Goal: Task Accomplishment & Management: Use online tool/utility

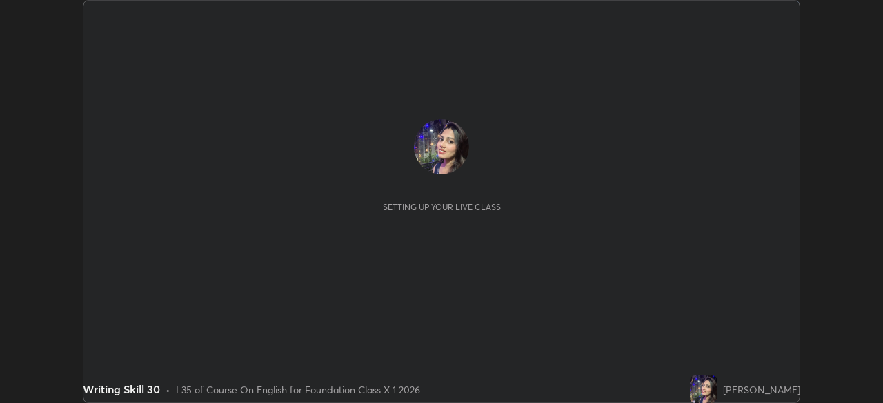
scroll to position [403, 883]
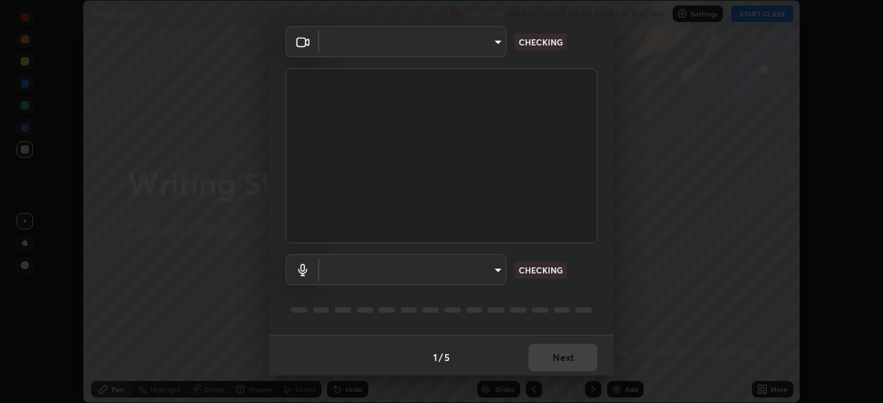
type input "7db3104c3122a209b332b64619111aa91615a24fb0de166504fa5909fce8eb30"
type input "communications"
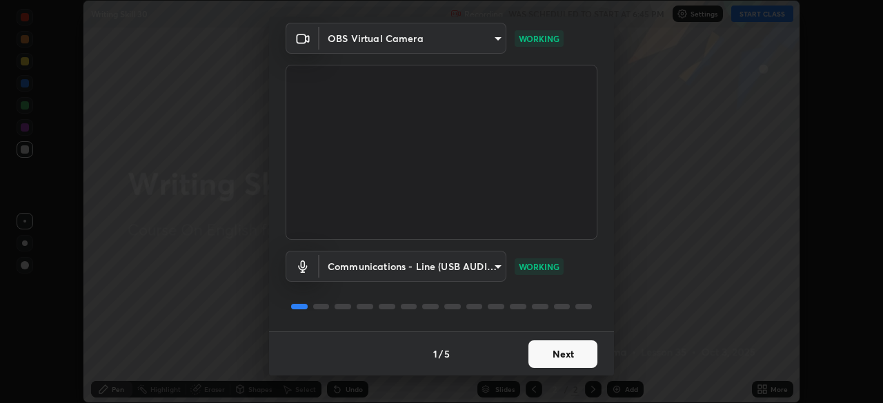
click at [572, 352] on button "Next" at bounding box center [562, 355] width 69 height 28
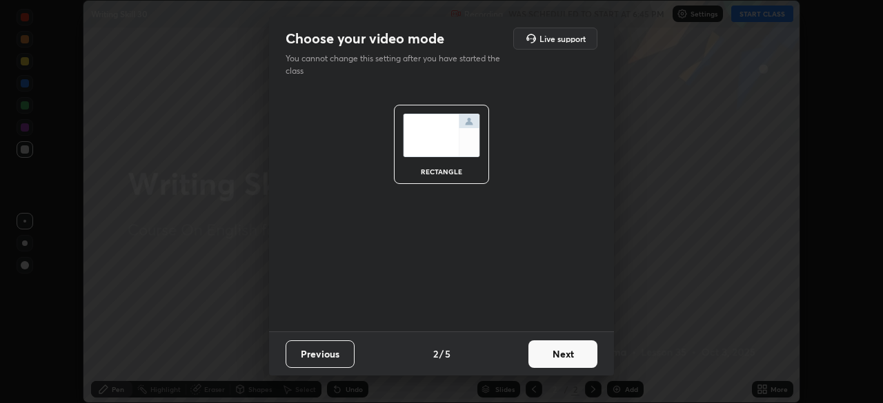
scroll to position [0, 0]
click at [572, 352] on button "Next" at bounding box center [562, 355] width 69 height 28
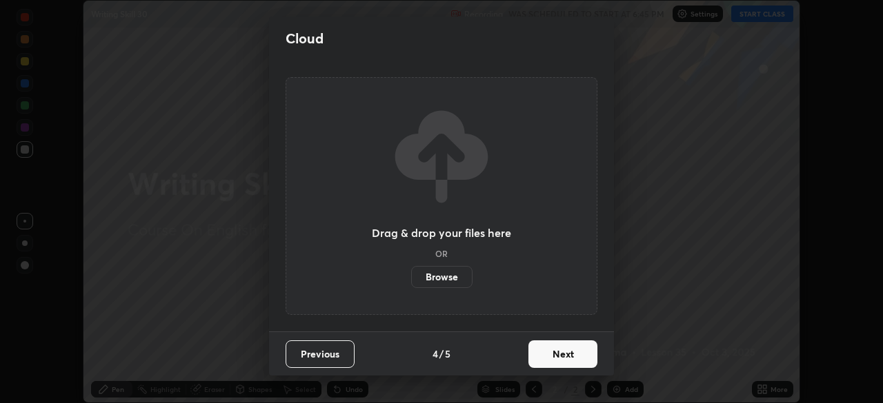
click at [577, 352] on button "Next" at bounding box center [562, 355] width 69 height 28
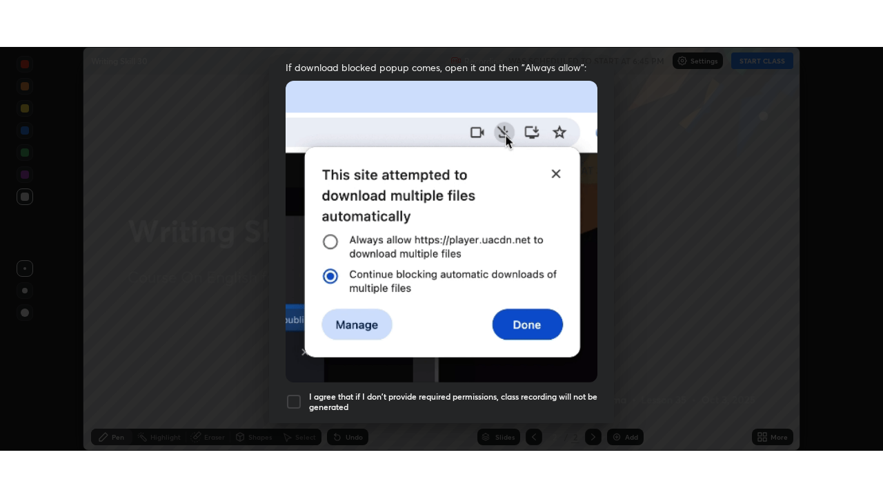
scroll to position [330, 0]
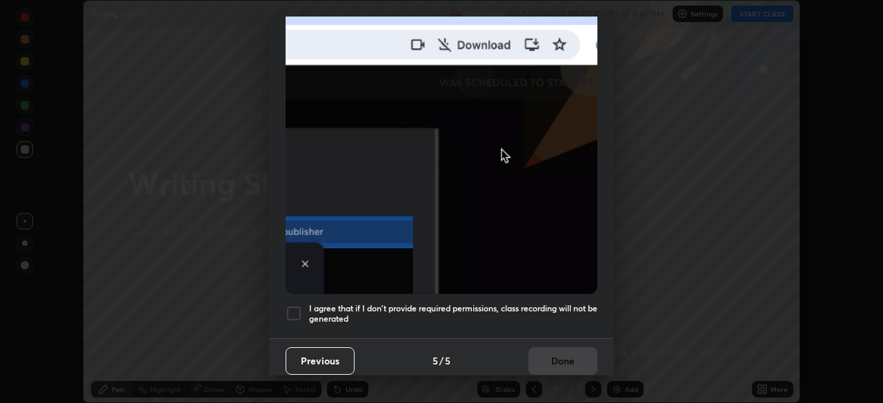
click at [292, 312] on div at bounding box center [294, 314] width 17 height 17
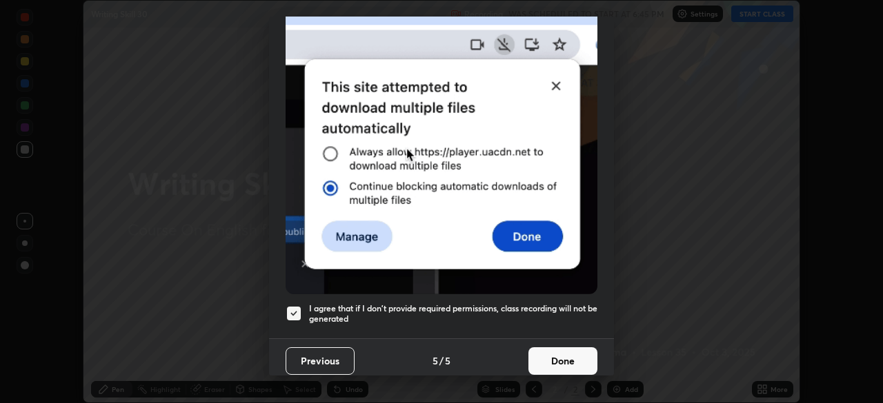
click at [575, 357] on button "Done" at bounding box center [562, 362] width 69 height 28
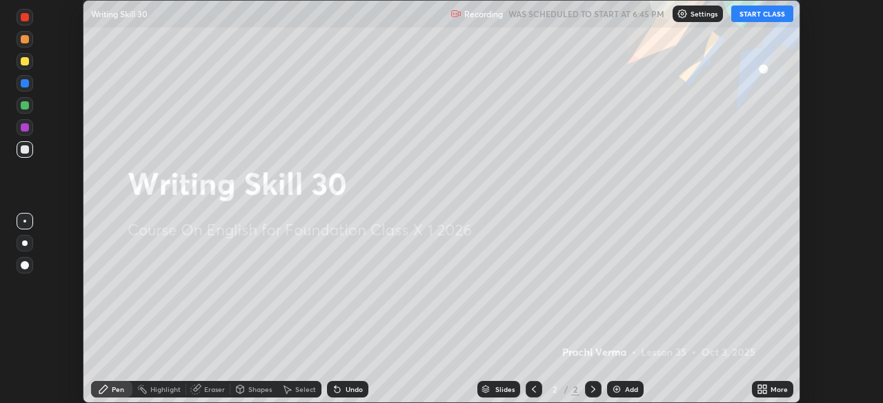
click at [781, 21] on button "START CLASS" at bounding box center [762, 14] width 62 height 17
click at [779, 393] on div "More" at bounding box center [778, 389] width 17 height 7
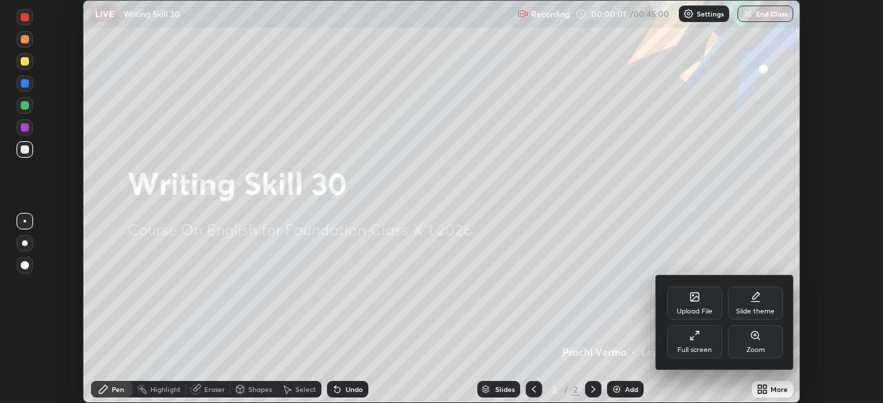
click at [714, 351] on div "Full screen" at bounding box center [694, 342] width 55 height 33
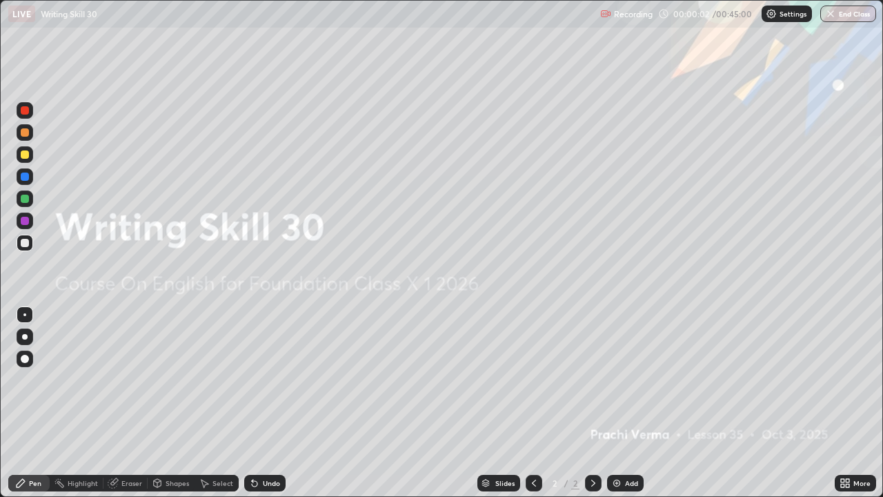
scroll to position [497, 883]
click at [628, 403] on div "Add" at bounding box center [631, 482] width 13 height 7
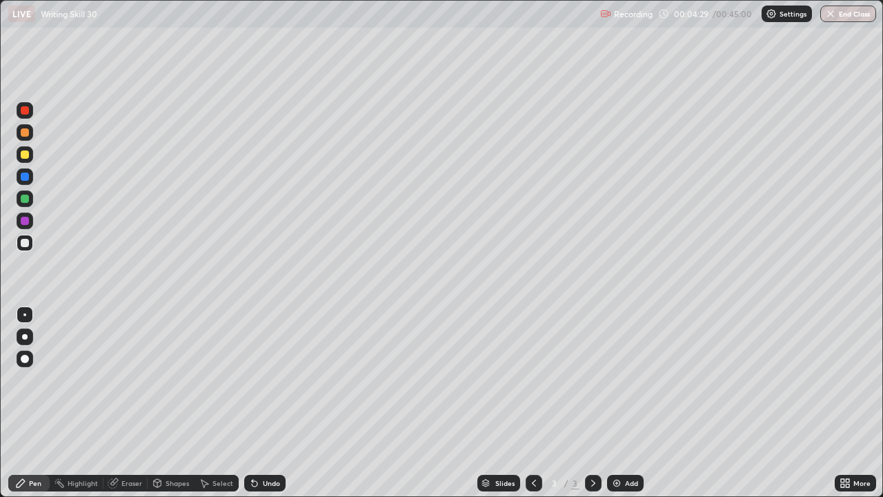
click at [91, 403] on div "Highlight" at bounding box center [77, 482] width 54 height 17
